Goal: Task Accomplishment & Management: Manage account settings

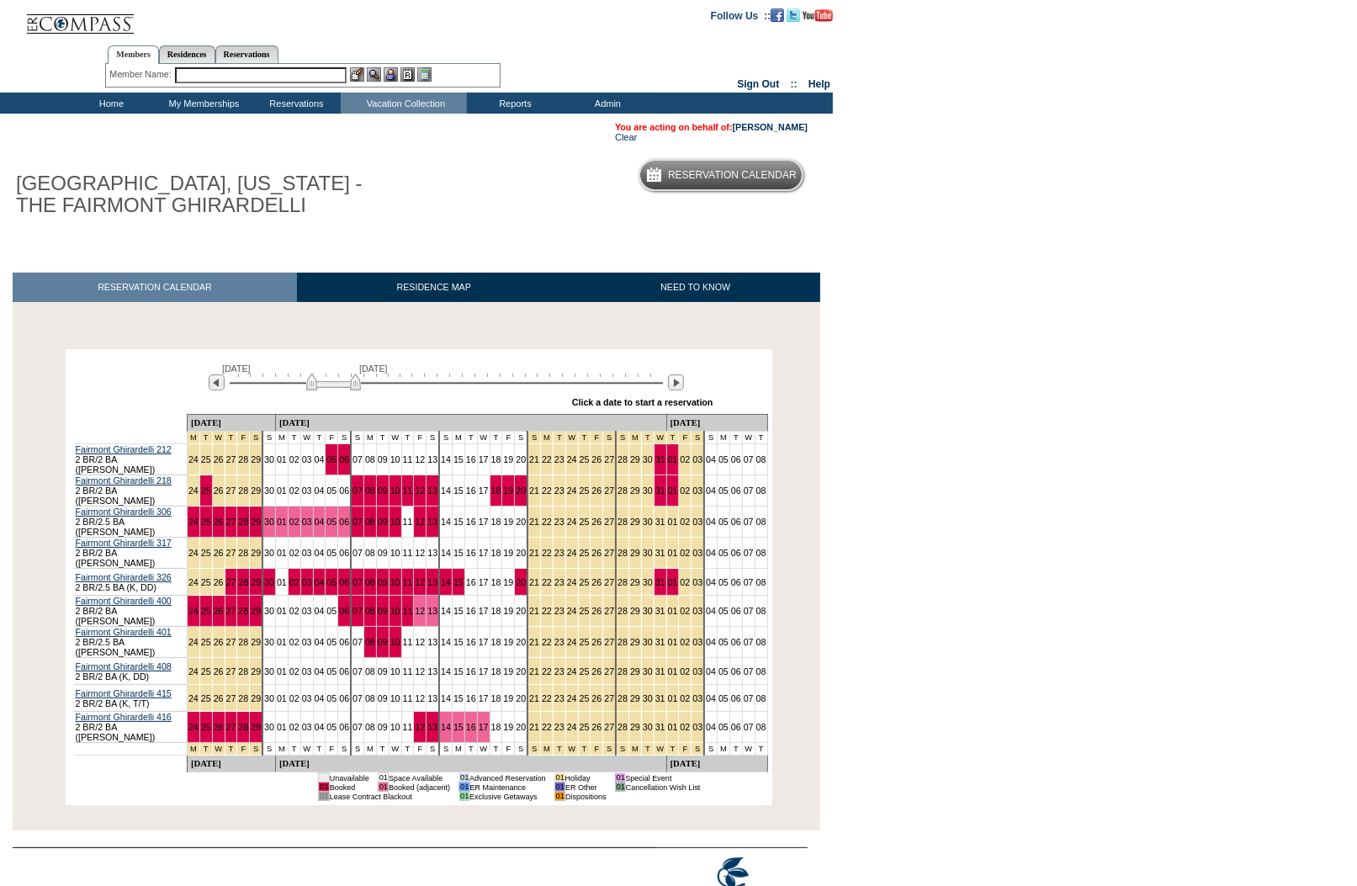
drag, startPoint x: 283, startPoint y: 386, endPoint x: 332, endPoint y: 388, distance: 48.8
click at [332, 388] on div at bounding box center [446, 381] width 433 height 16
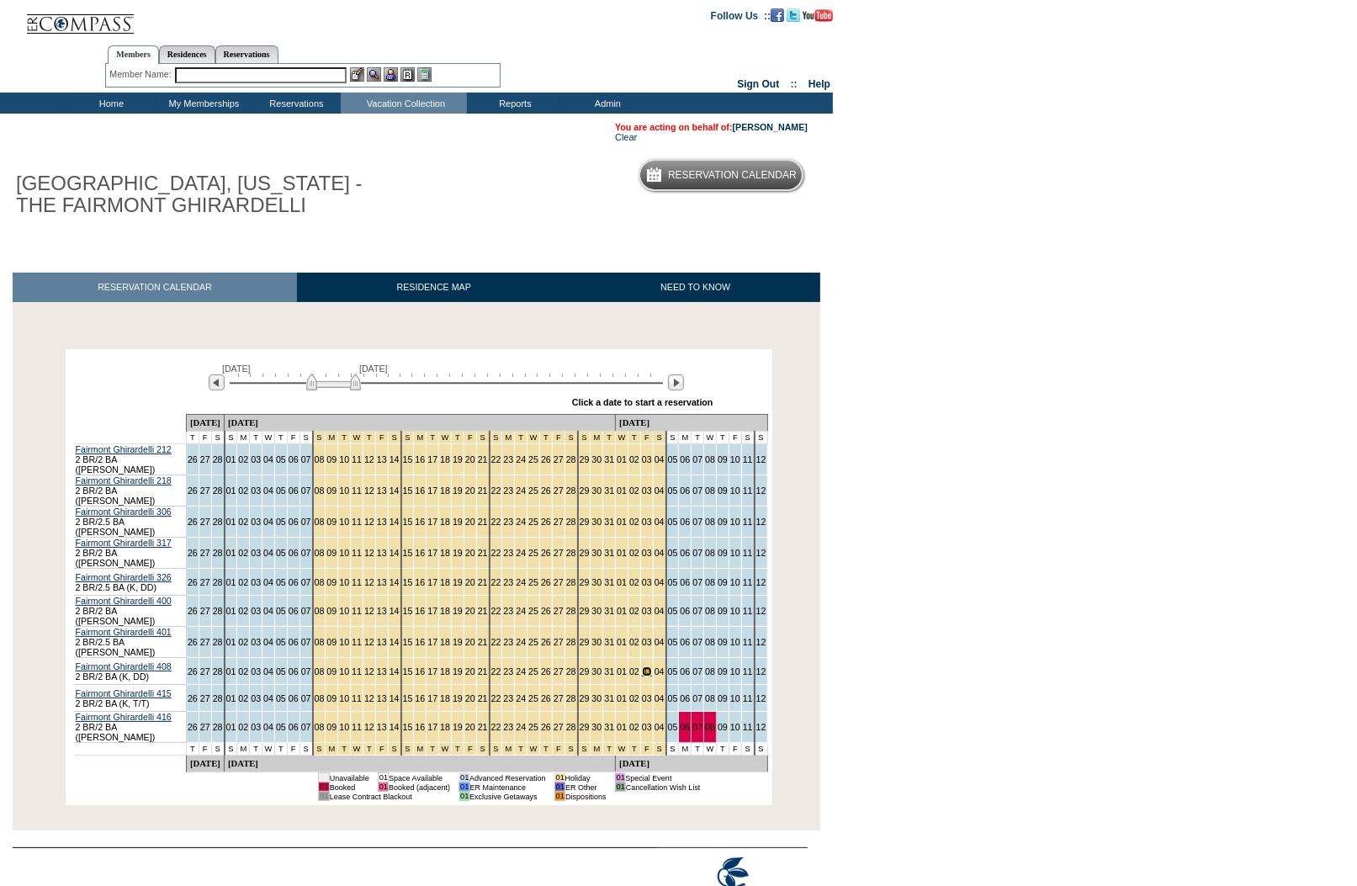
click at [642, 666] on link "03" at bounding box center [647, 671] width 10 height 10
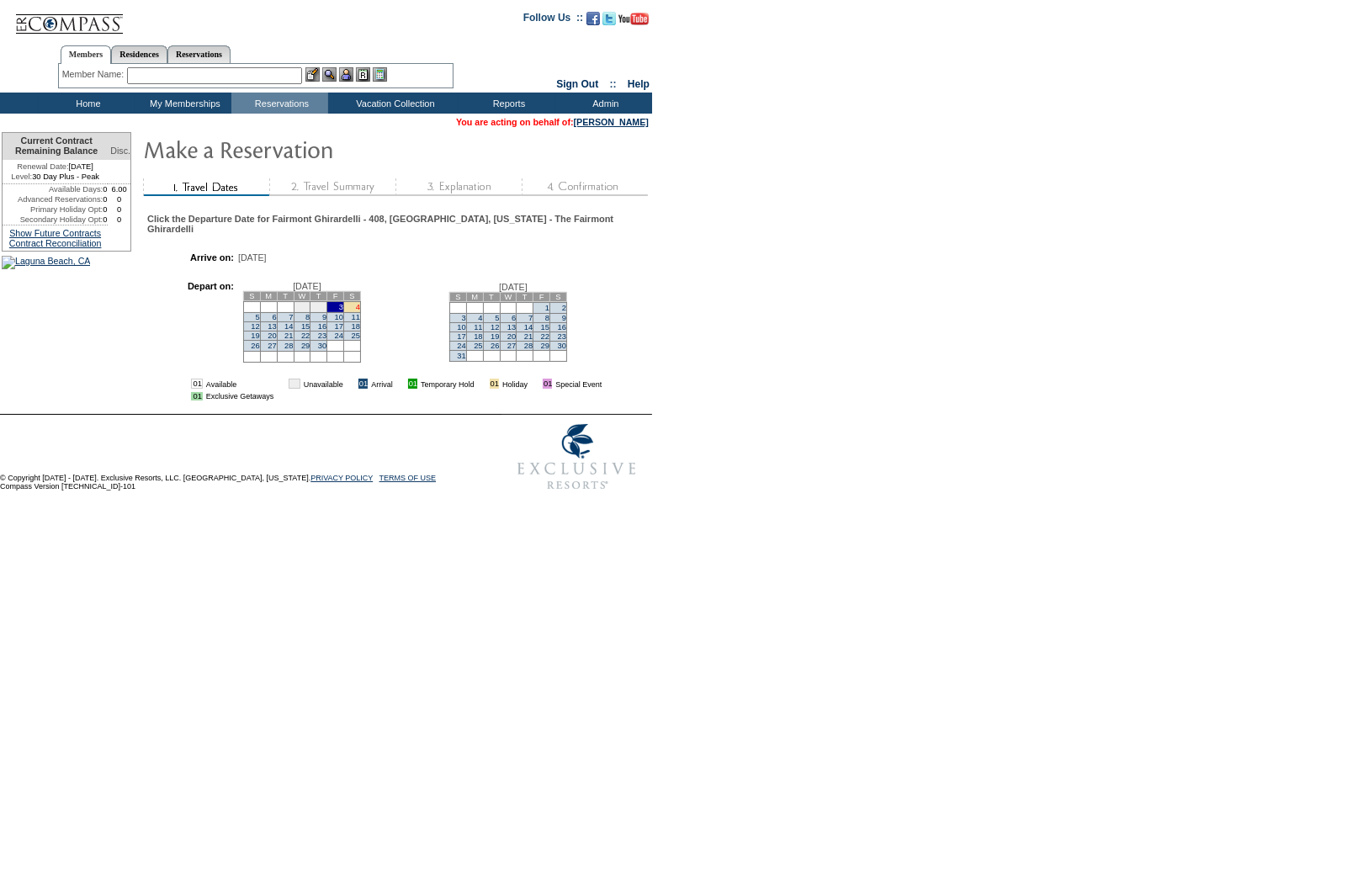
click at [360, 311] on link "4" at bounding box center [358, 307] width 4 height 8
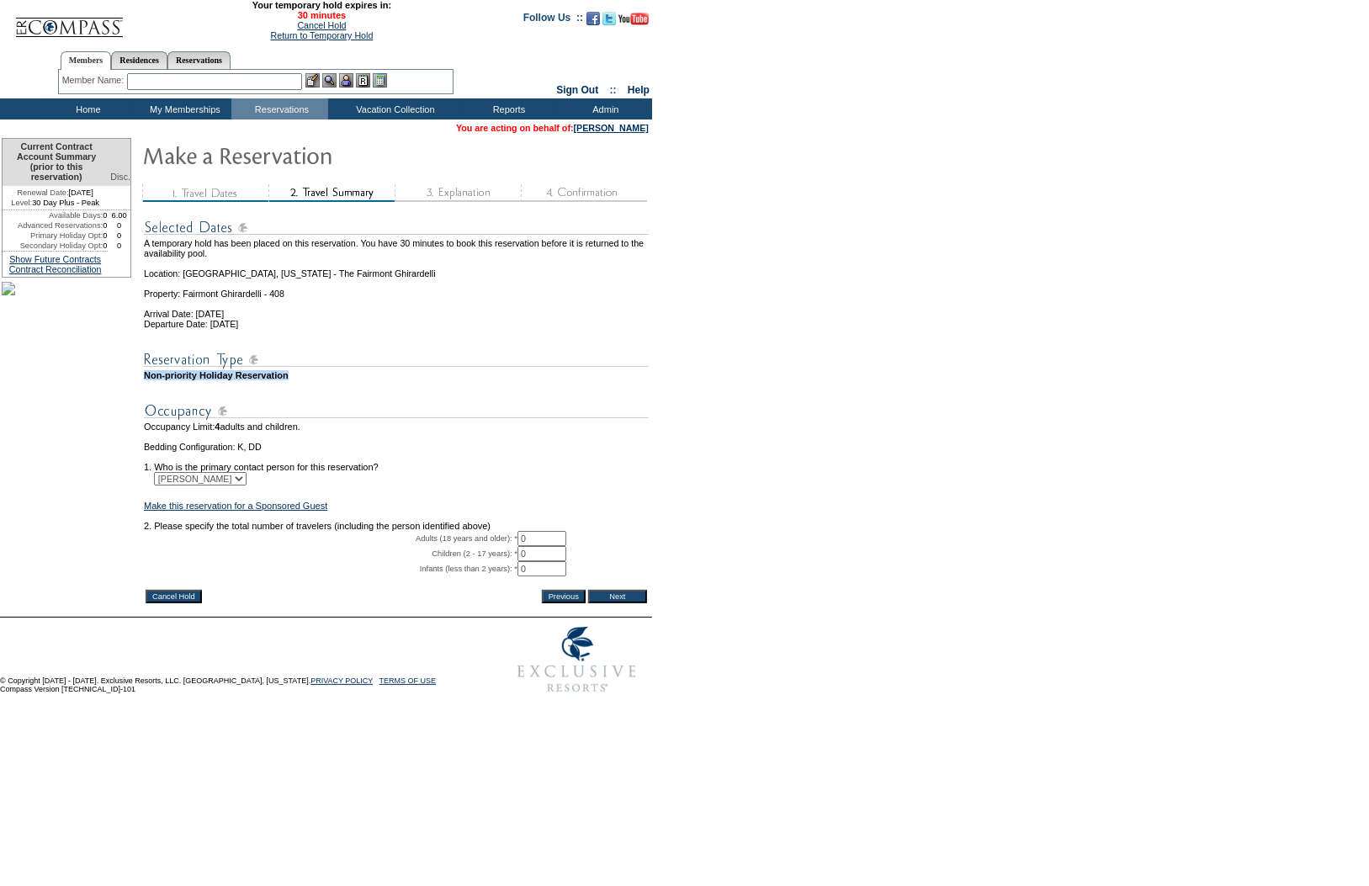
drag, startPoint x: 319, startPoint y: 391, endPoint x: 146, endPoint y: 394, distance: 173.3
click at [146, 380] on td "Non-priority Holiday Reservation" at bounding box center [396, 375] width 505 height 10
click at [323, 27] on link "Cancel Hold" at bounding box center [321, 25] width 49 height 10
